Goal: Information Seeking & Learning: Find contact information

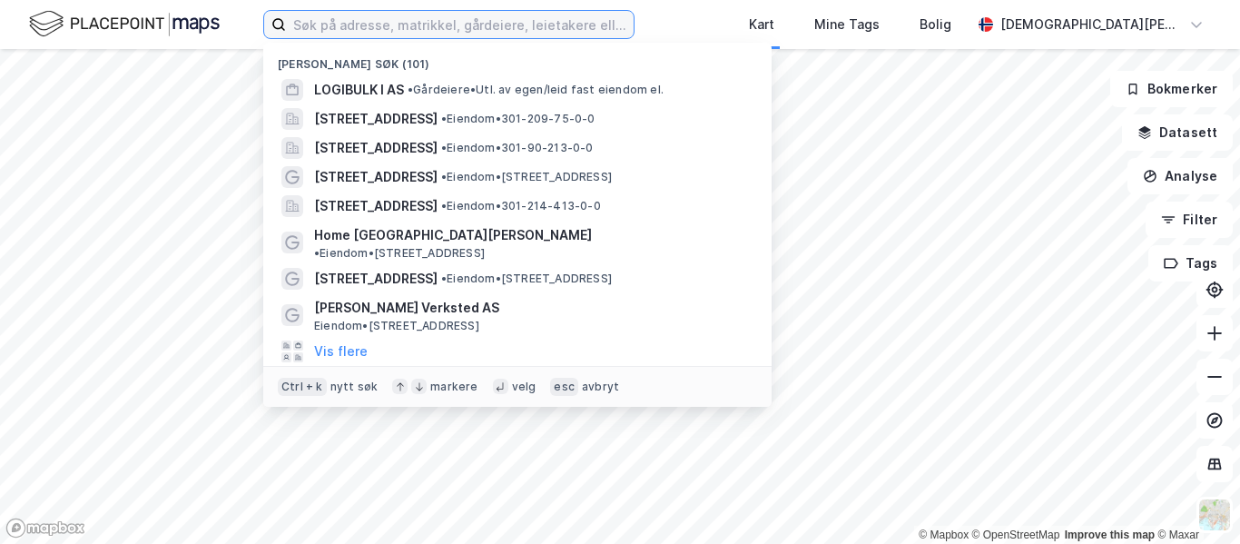
paste input "[PERSON_NAME]"
click at [435, 25] on input "[PERSON_NAME]" at bounding box center [460, 24] width 348 height 27
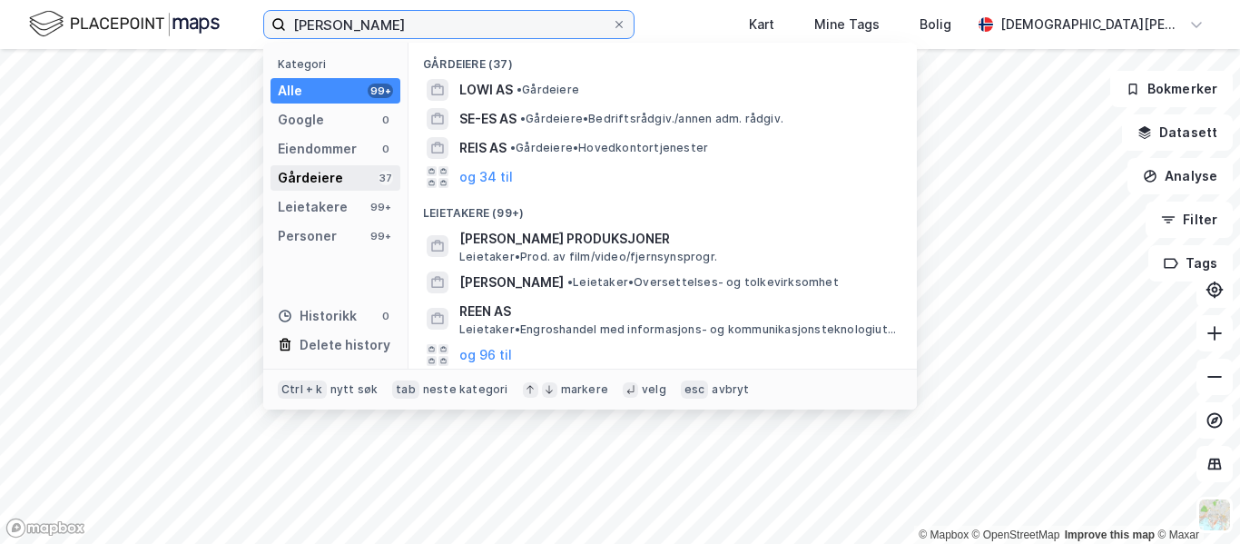
type input "[PERSON_NAME]"
click at [329, 175] on div "Gårdeiere" at bounding box center [310, 178] width 65 height 22
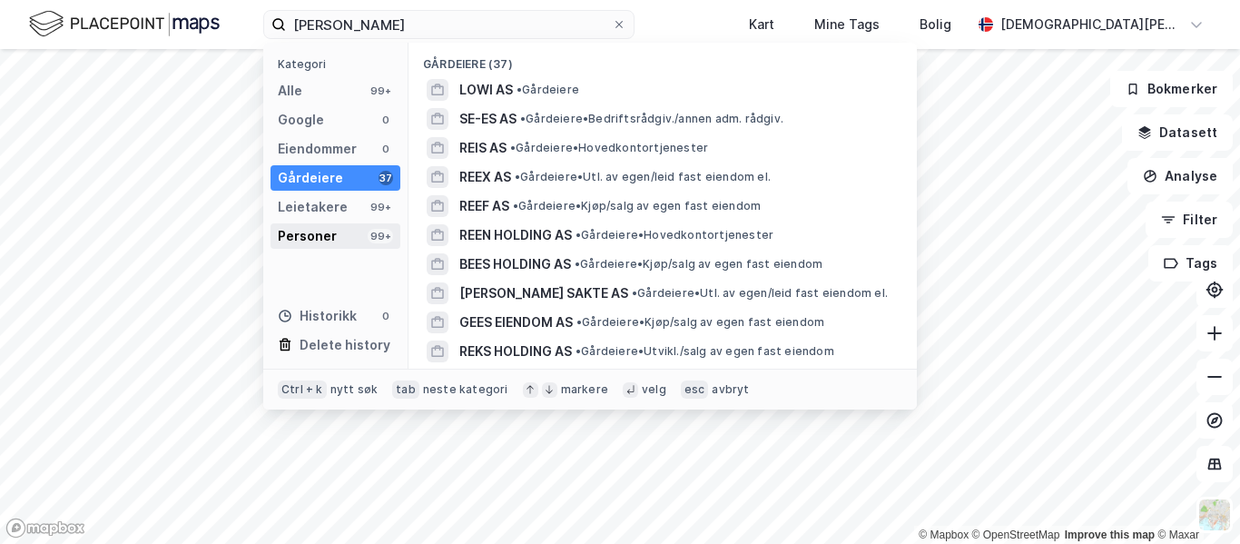
click at [315, 232] on div "Personer" at bounding box center [307, 236] width 59 height 22
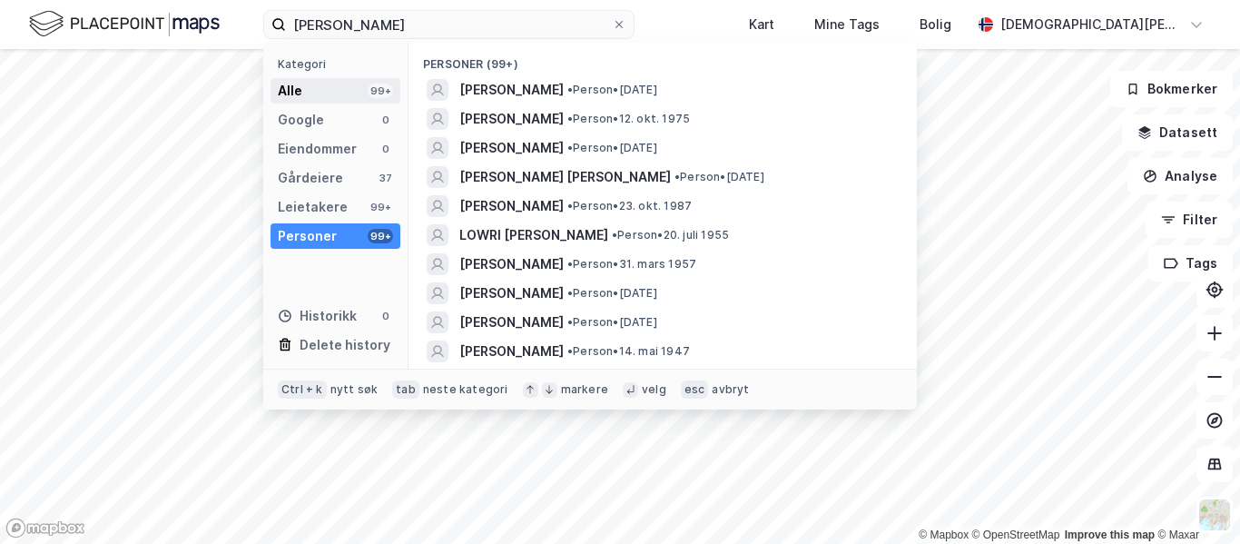
drag, startPoint x: 315, startPoint y: 232, endPoint x: 321, endPoint y: 95, distance: 136.4
click at [321, 95] on div "Alle 99+" at bounding box center [336, 90] width 130 height 25
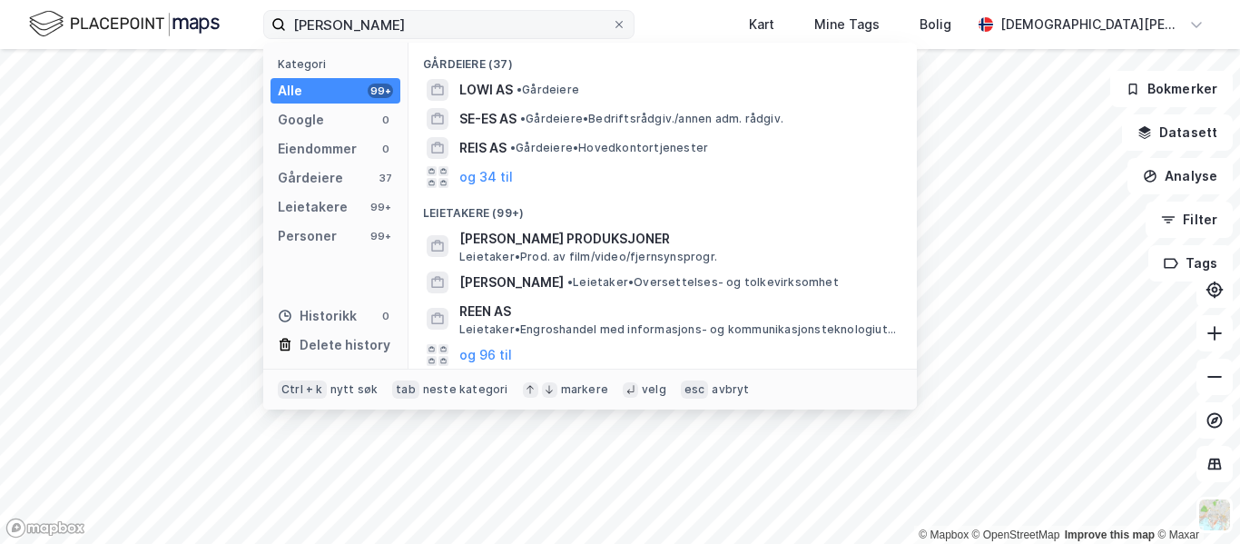
drag, startPoint x: 321, startPoint y: 95, endPoint x: 701, endPoint y: 25, distance: 386.0
click at [635, 25] on label "[PERSON_NAME]" at bounding box center [448, 24] width 371 height 29
click at [612, 25] on input "[PERSON_NAME]" at bounding box center [449, 24] width 326 height 27
click at [625, 25] on icon at bounding box center [619, 24] width 11 height 11
click at [612, 25] on input "[PERSON_NAME]" at bounding box center [449, 24] width 326 height 27
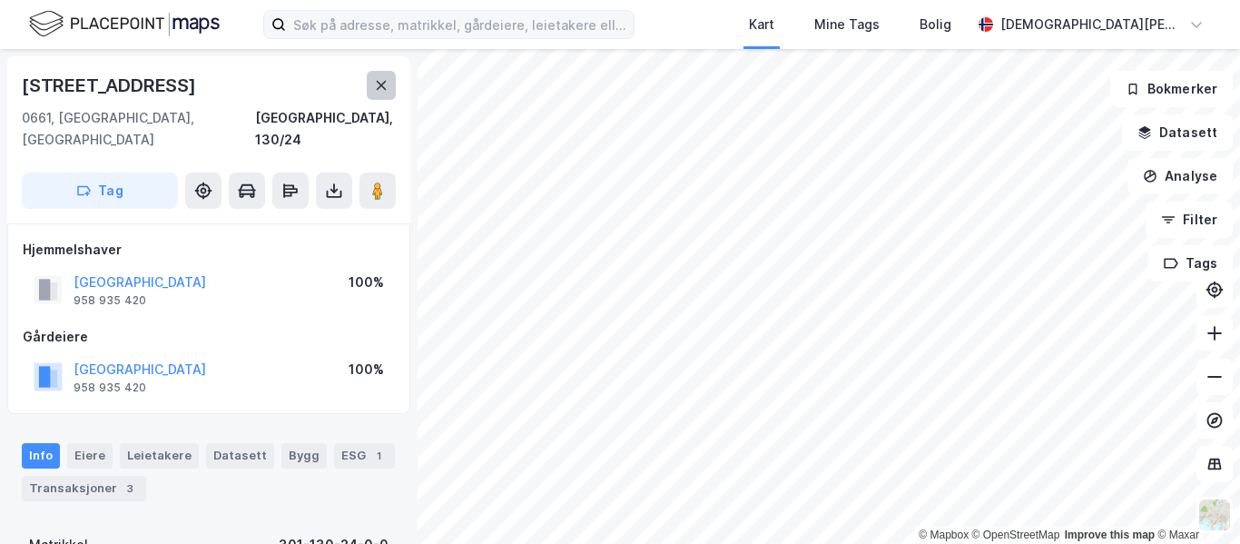
click at [394, 84] on button at bounding box center [381, 85] width 29 height 29
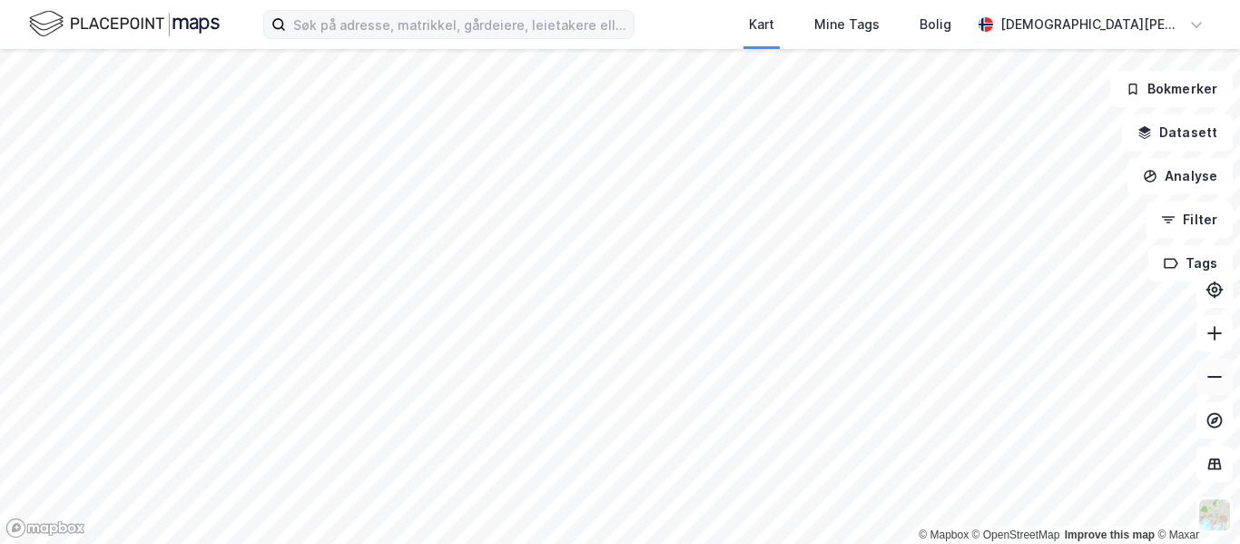
click at [1220, 380] on icon at bounding box center [1215, 377] width 18 height 18
click at [1224, 380] on button at bounding box center [1215, 377] width 36 height 36
click at [1226, 332] on button at bounding box center [1215, 333] width 36 height 36
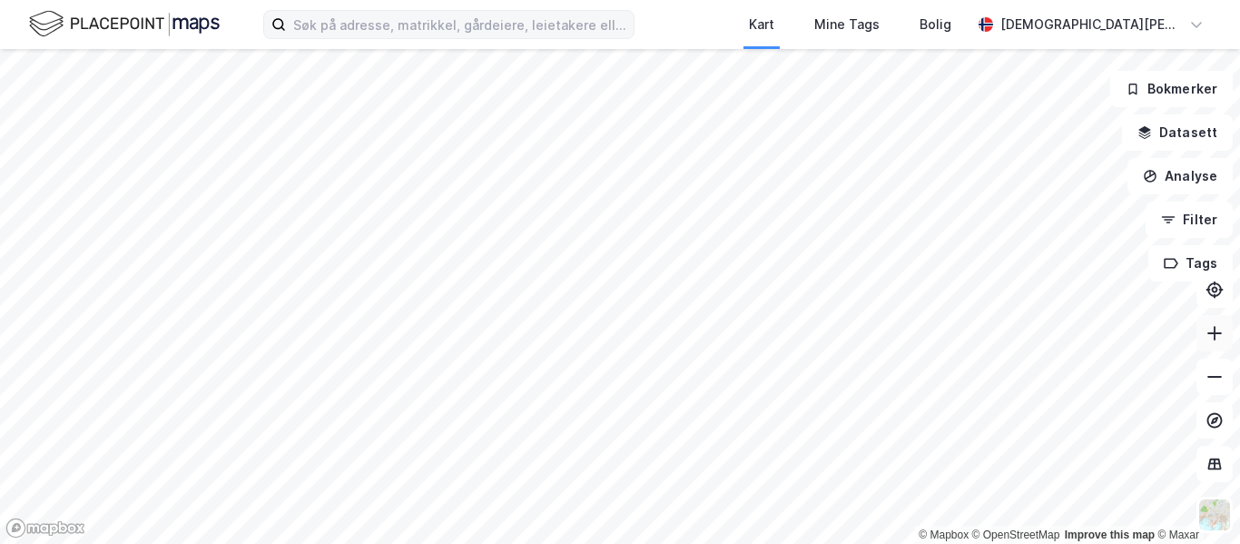
click at [1226, 332] on button at bounding box center [1215, 333] width 36 height 36
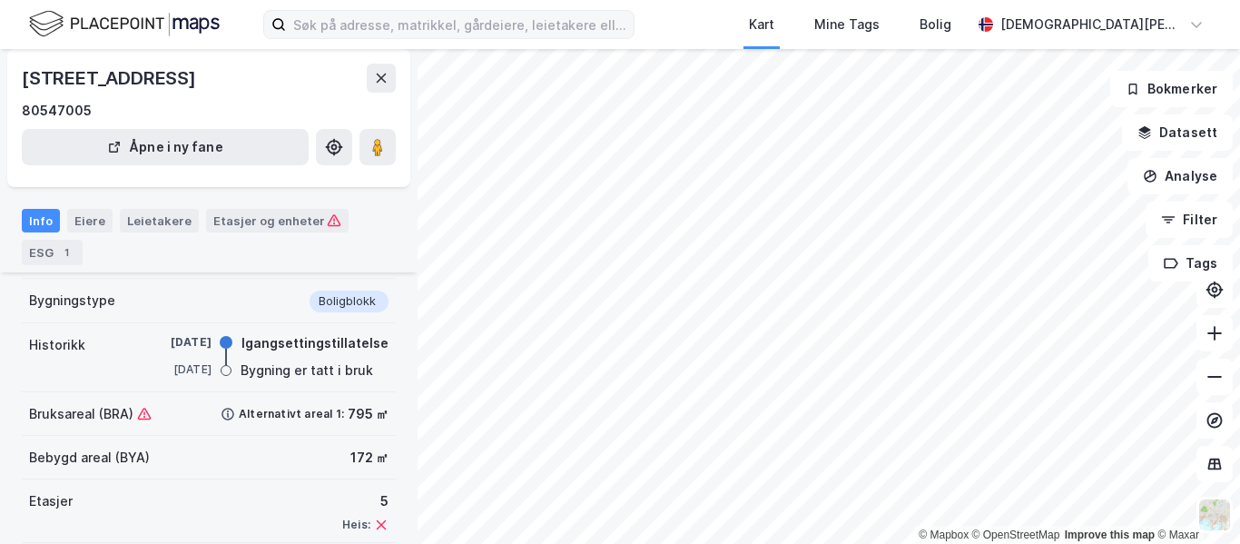
scroll to position [126, 0]
click at [102, 224] on div "Eiere" at bounding box center [89, 221] width 45 height 24
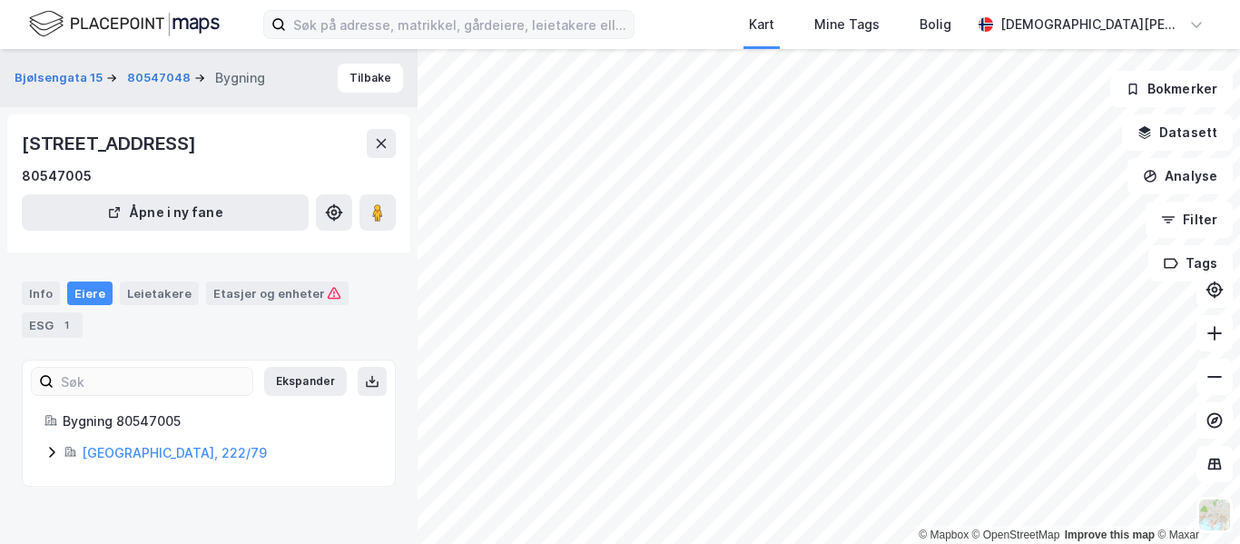
drag, startPoint x: 102, startPoint y: 224, endPoint x: 8, endPoint y: 423, distance: 219.8
click at [8, 423] on div "Bjølsengata 15 80547048 Bygning [GEOGRAPHIC_DATA][STREET_ADDRESS] Åpne i ny fan…" at bounding box center [209, 296] width 418 height 495
drag, startPoint x: 8, startPoint y: 423, endPoint x: 48, endPoint y: 449, distance: 47.4
click at [48, 449] on icon at bounding box center [51, 452] width 15 height 15
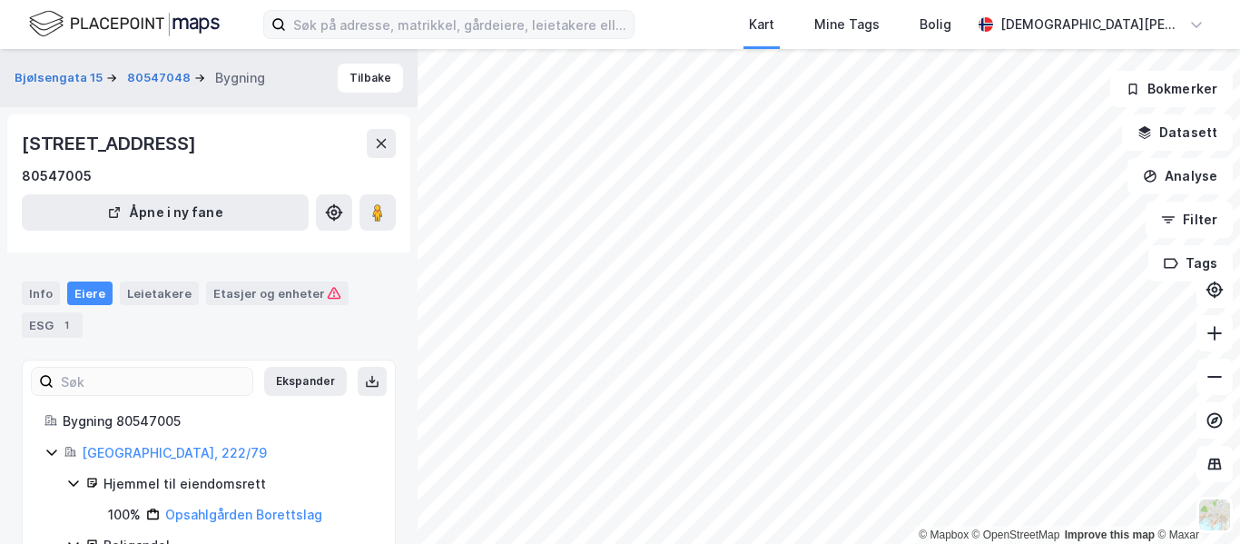
drag, startPoint x: 48, startPoint y: 449, endPoint x: 39, endPoint y: 484, distance: 36.6
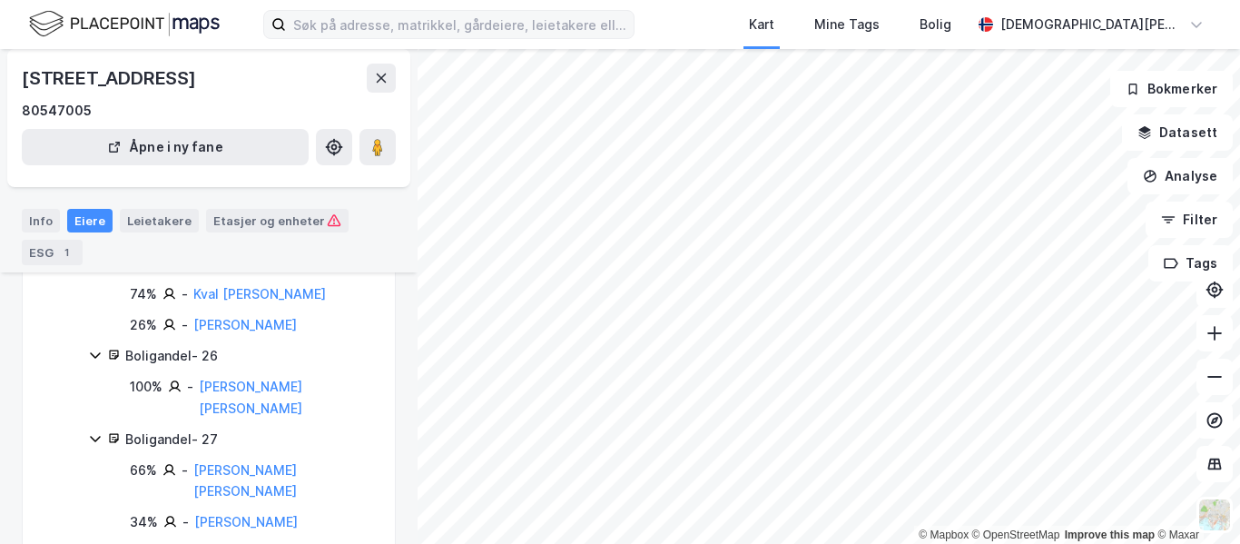
scroll to position [2244, 0]
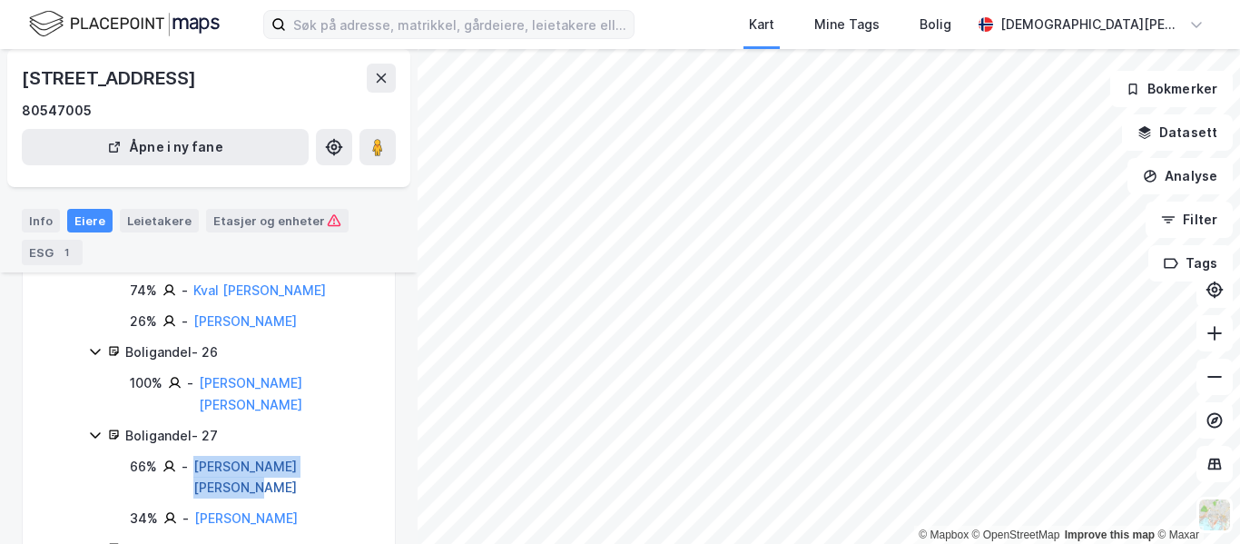
drag, startPoint x: 357, startPoint y: 334, endPoint x: 193, endPoint y: 337, distance: 163.5
click at [193, 456] on div "66% - [PERSON_NAME] [PERSON_NAME]" at bounding box center [251, 478] width 243 height 44
copy link "[PERSON_NAME] [PERSON_NAME]"
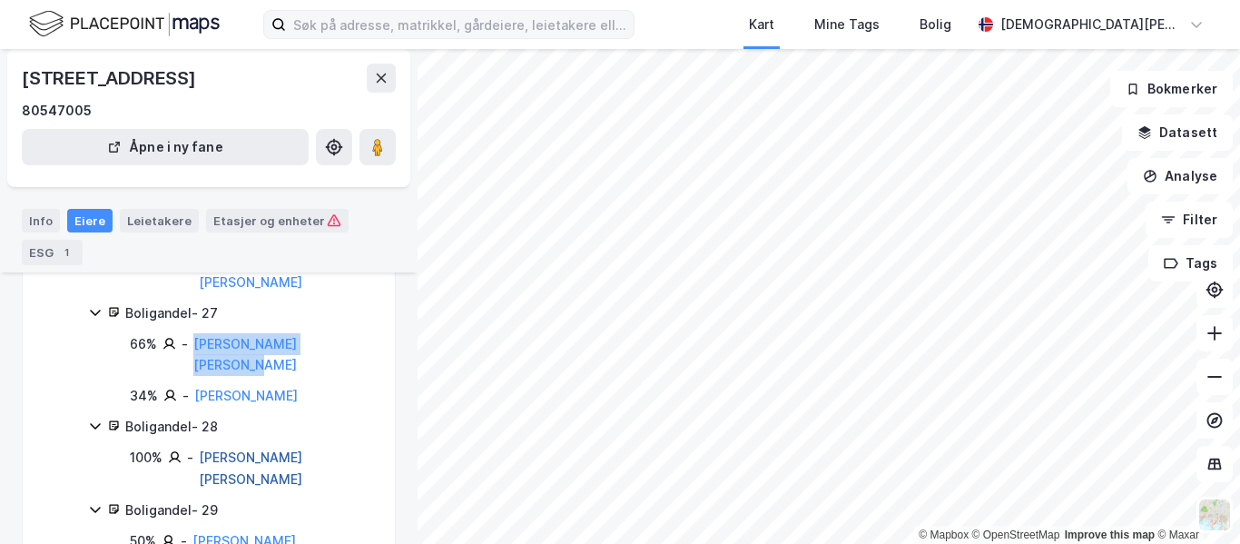
scroll to position [2367, 0]
click at [388, 74] on icon at bounding box center [381, 78] width 15 height 15
